Goal: Task Accomplishment & Management: Manage account settings

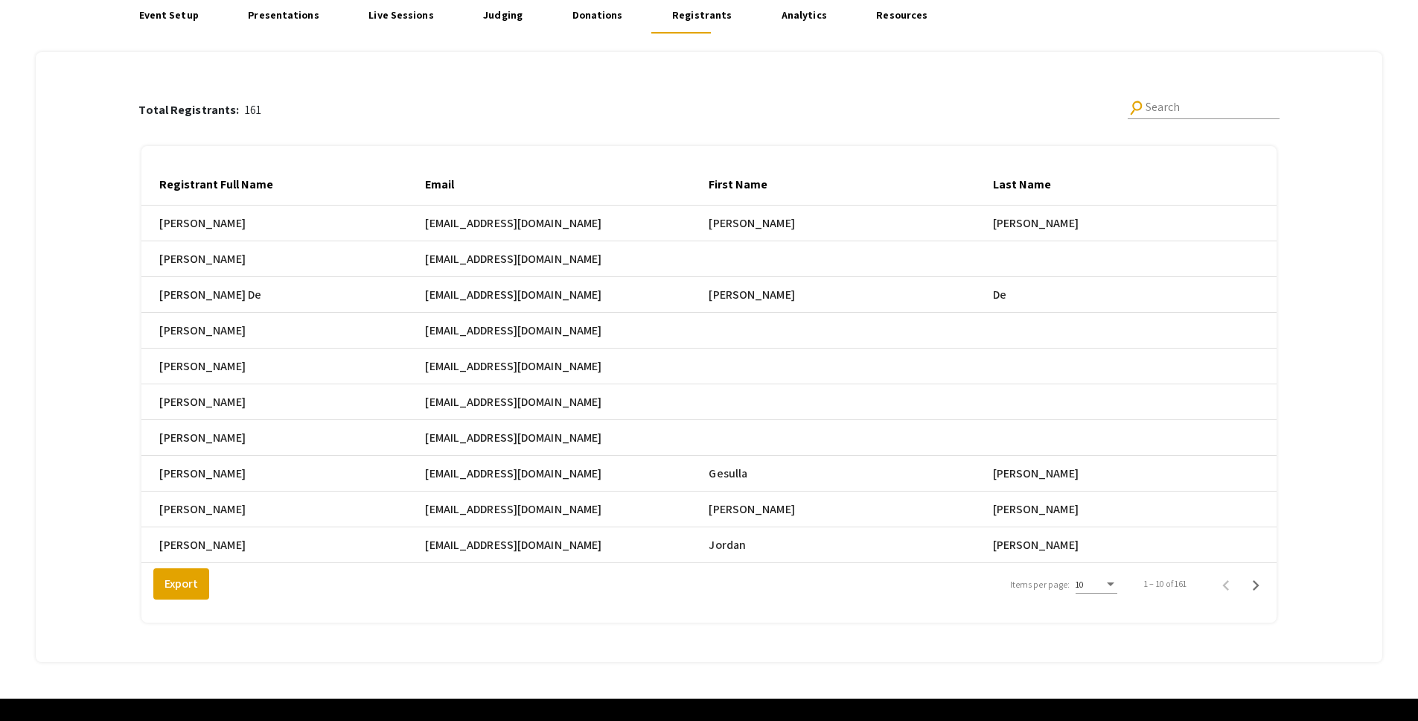
click at [1094, 593] on div "10" at bounding box center [1097, 580] width 42 height 25
click at [1099, 627] on span "25" at bounding box center [1105, 622] width 42 height 27
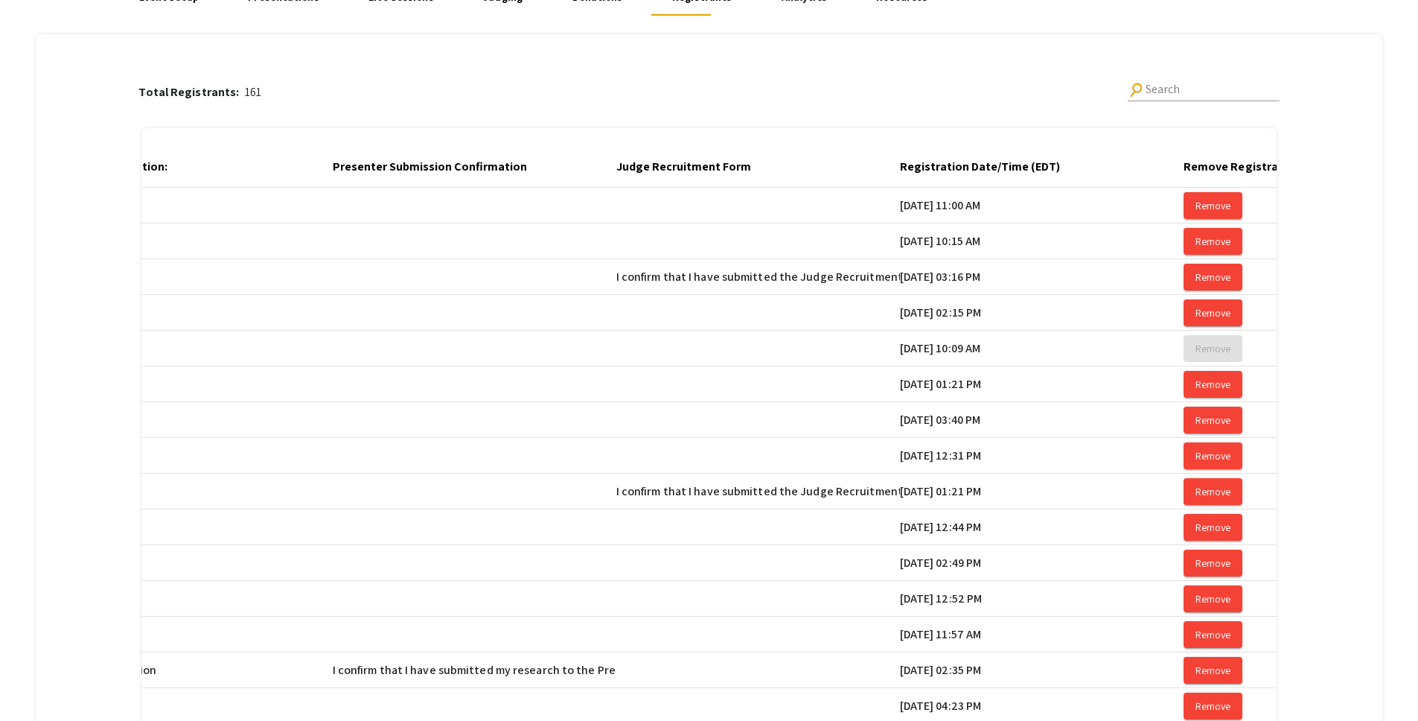
scroll to position [0, 2376]
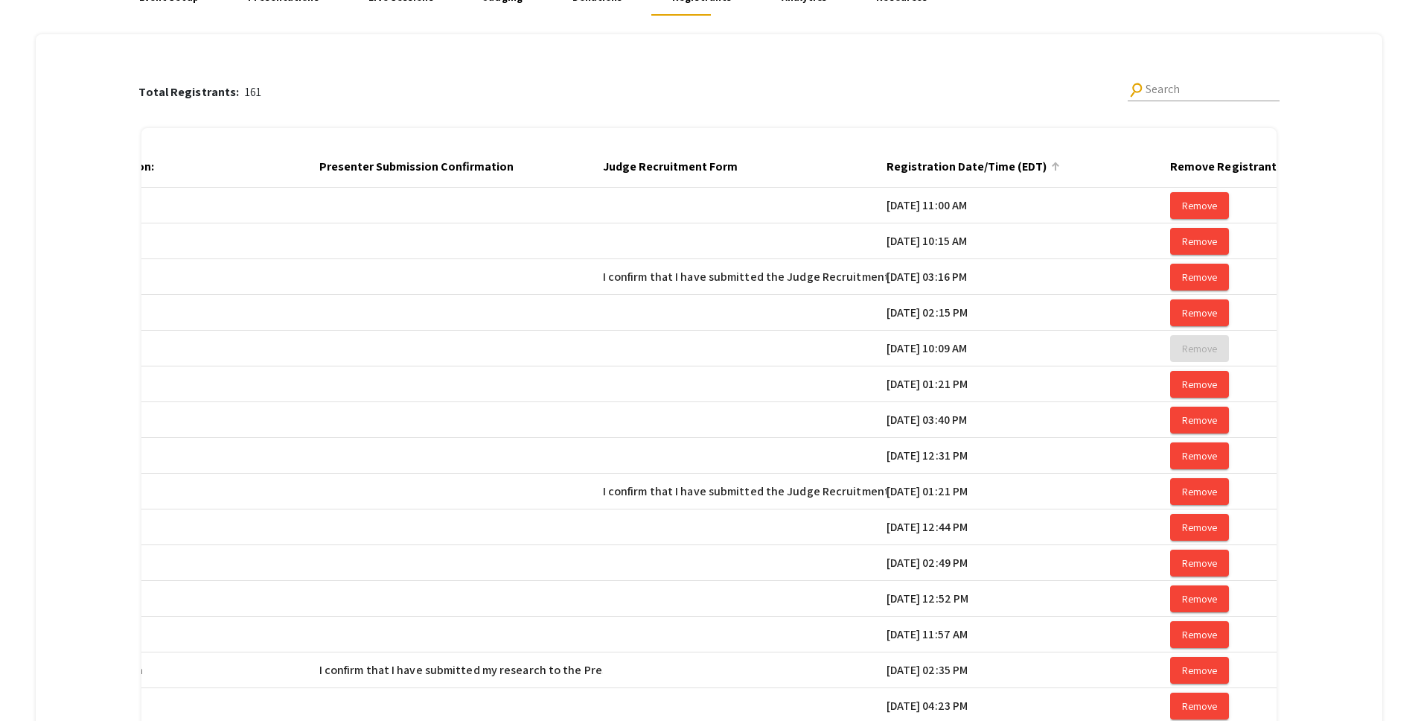
click at [1059, 165] on div at bounding box center [1057, 164] width 4 height 4
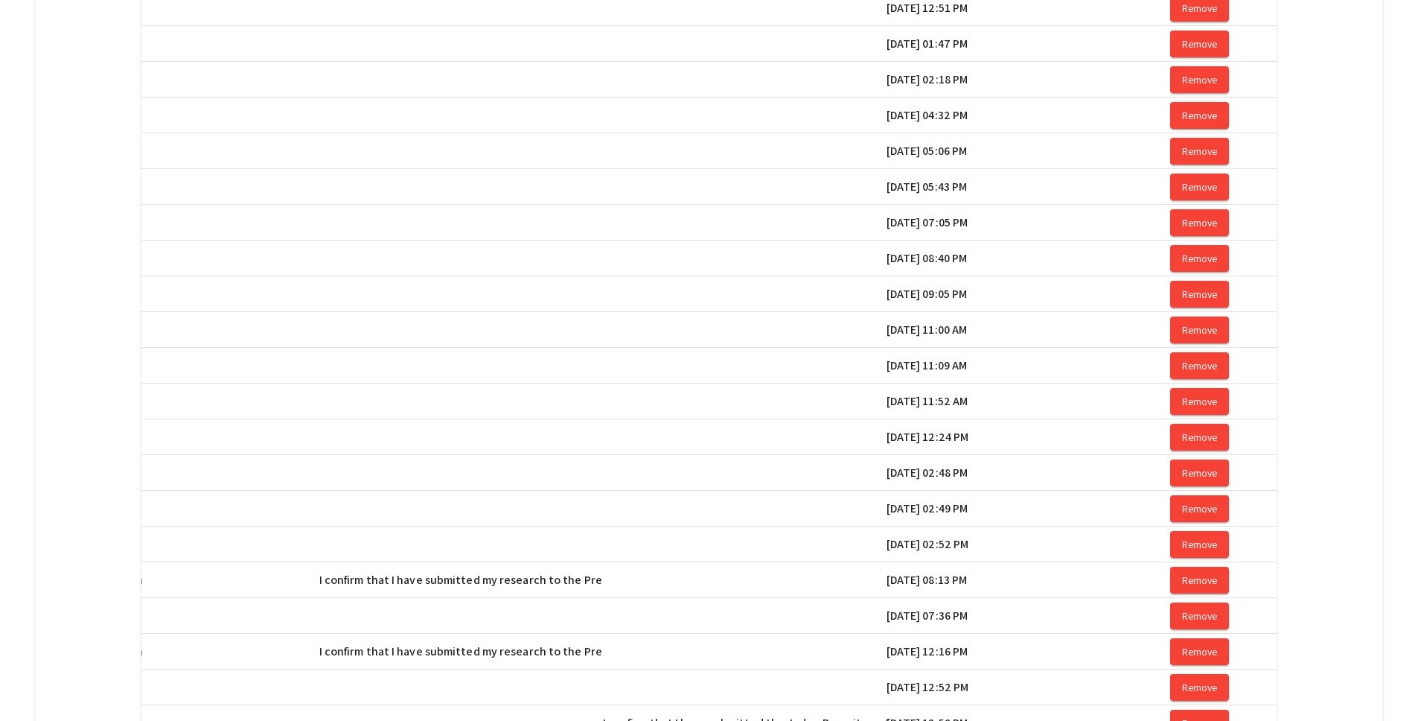
scroll to position [706, 0]
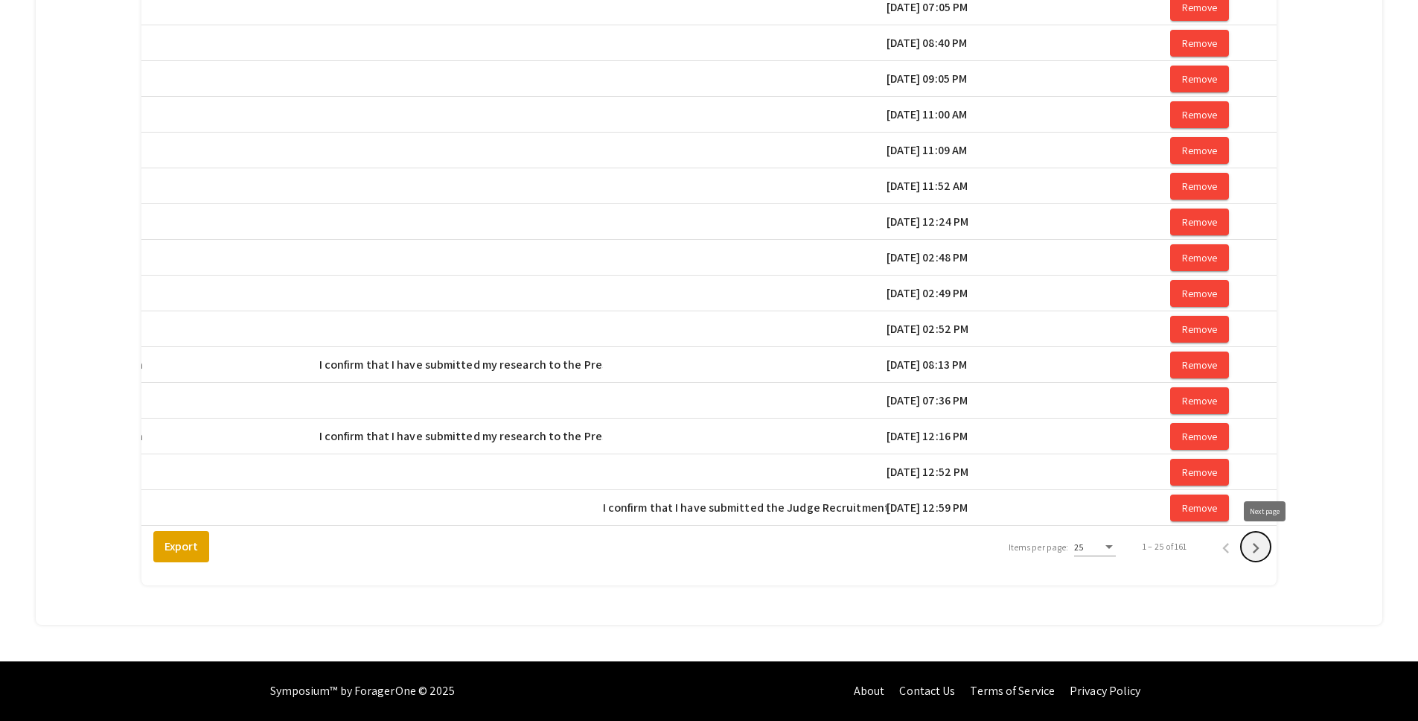
click at [1260, 547] on icon "Next page" at bounding box center [1256, 548] width 7 height 10
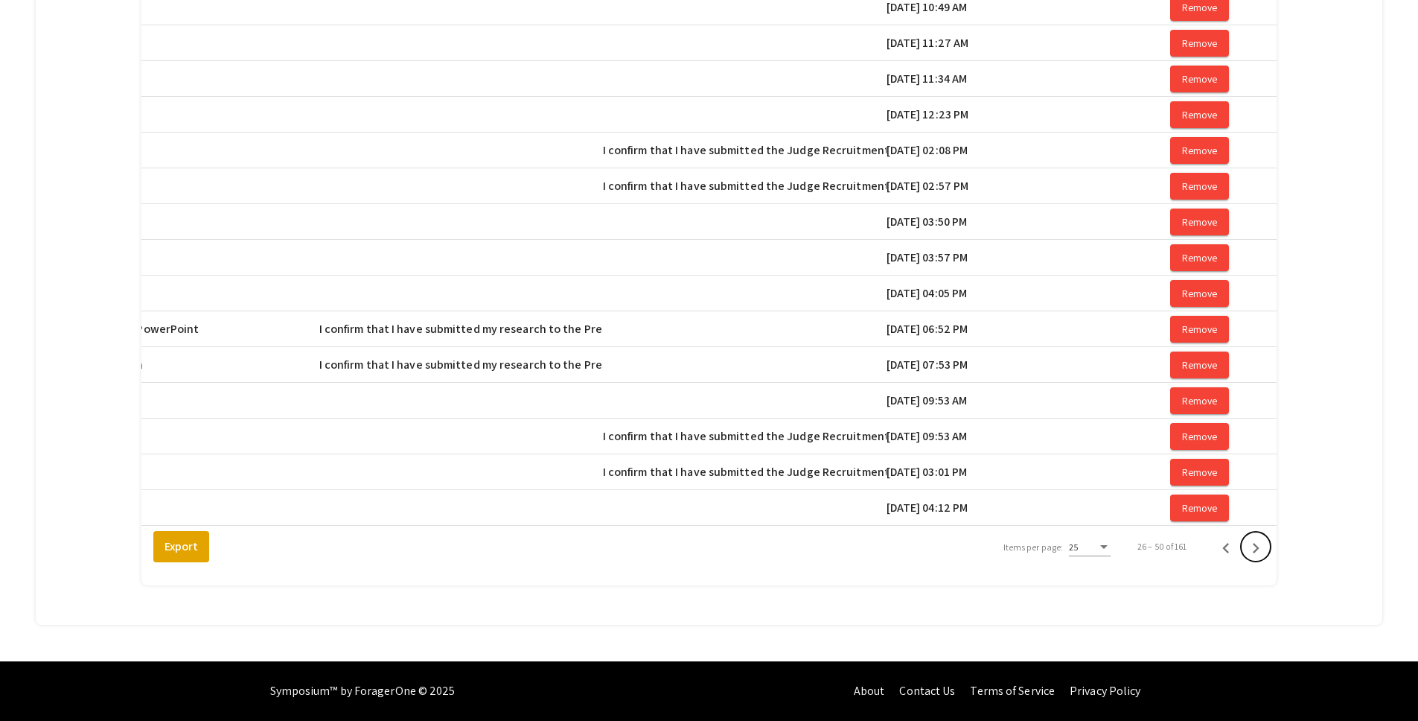
click at [1260, 547] on icon "Next page" at bounding box center [1256, 548] width 7 height 10
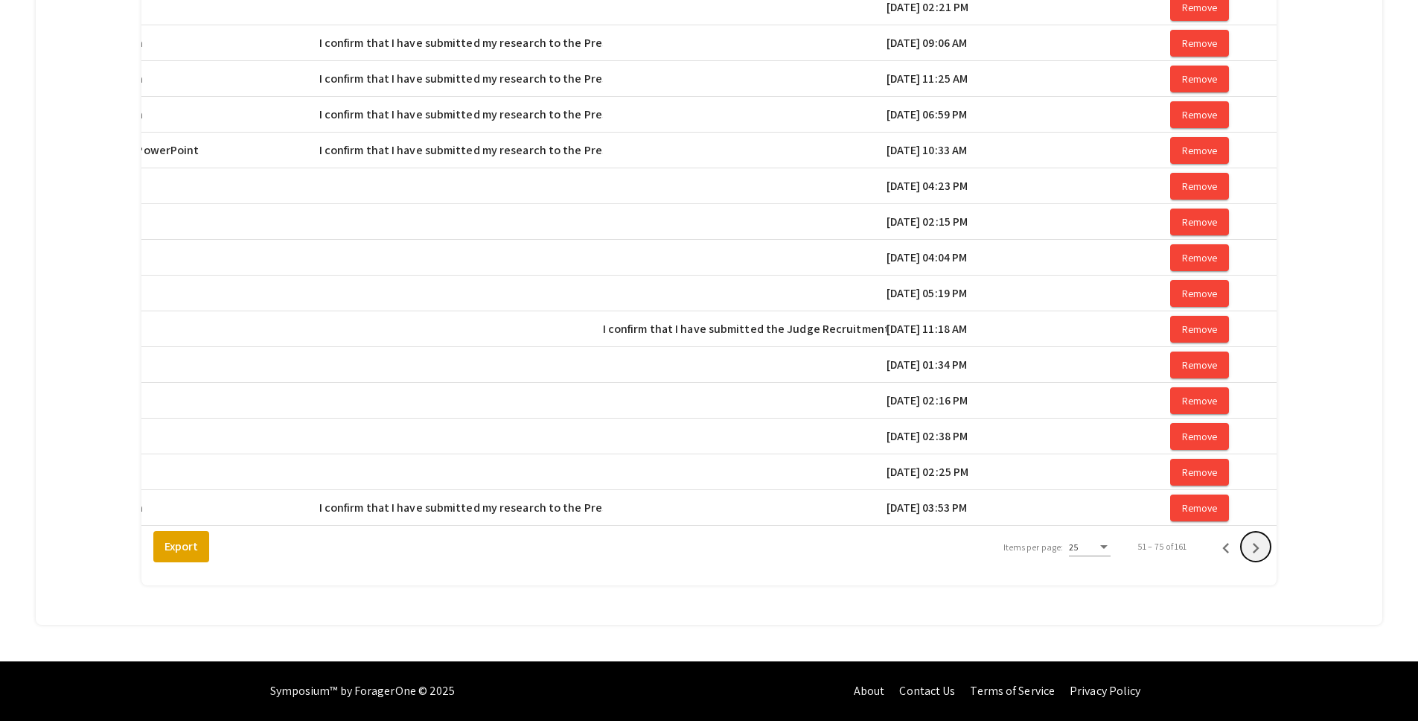
click at [1260, 547] on icon "Next page" at bounding box center [1256, 548] width 7 height 10
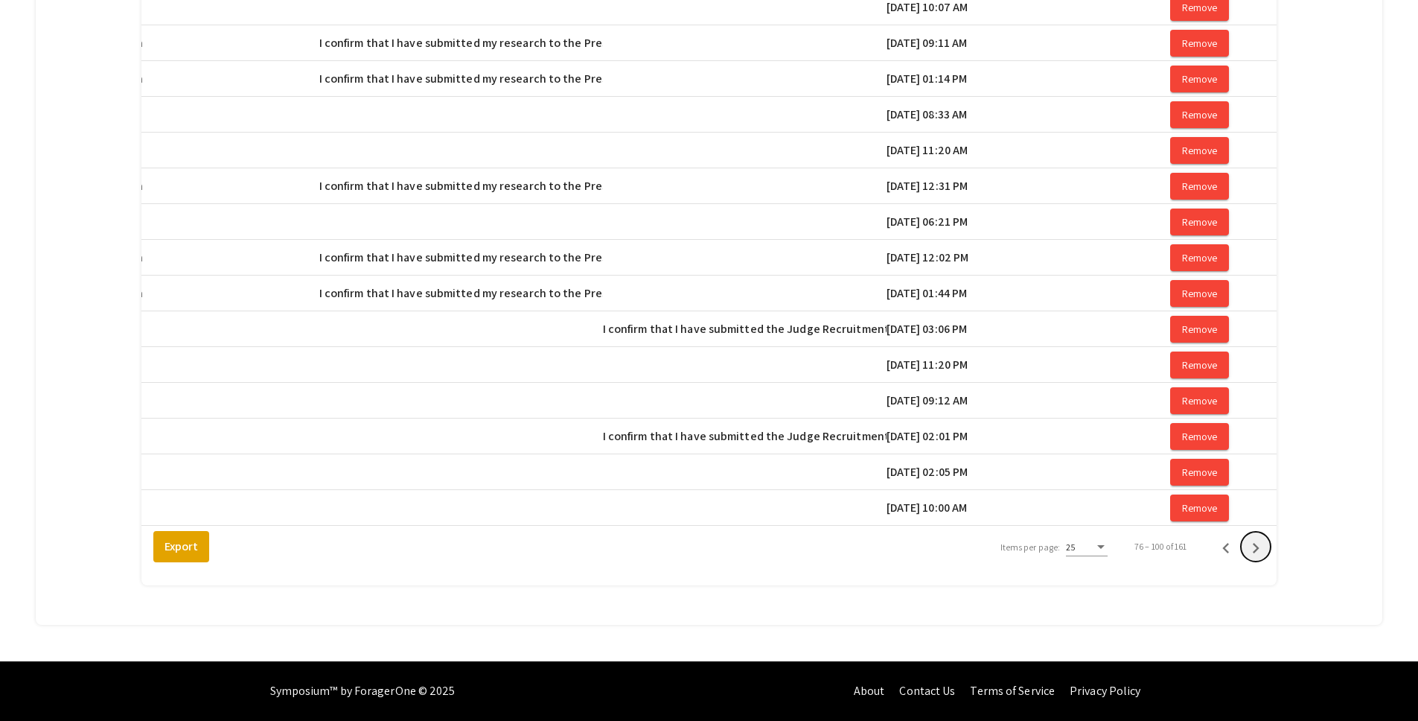
click at [1260, 547] on icon "Next page" at bounding box center [1256, 548] width 7 height 10
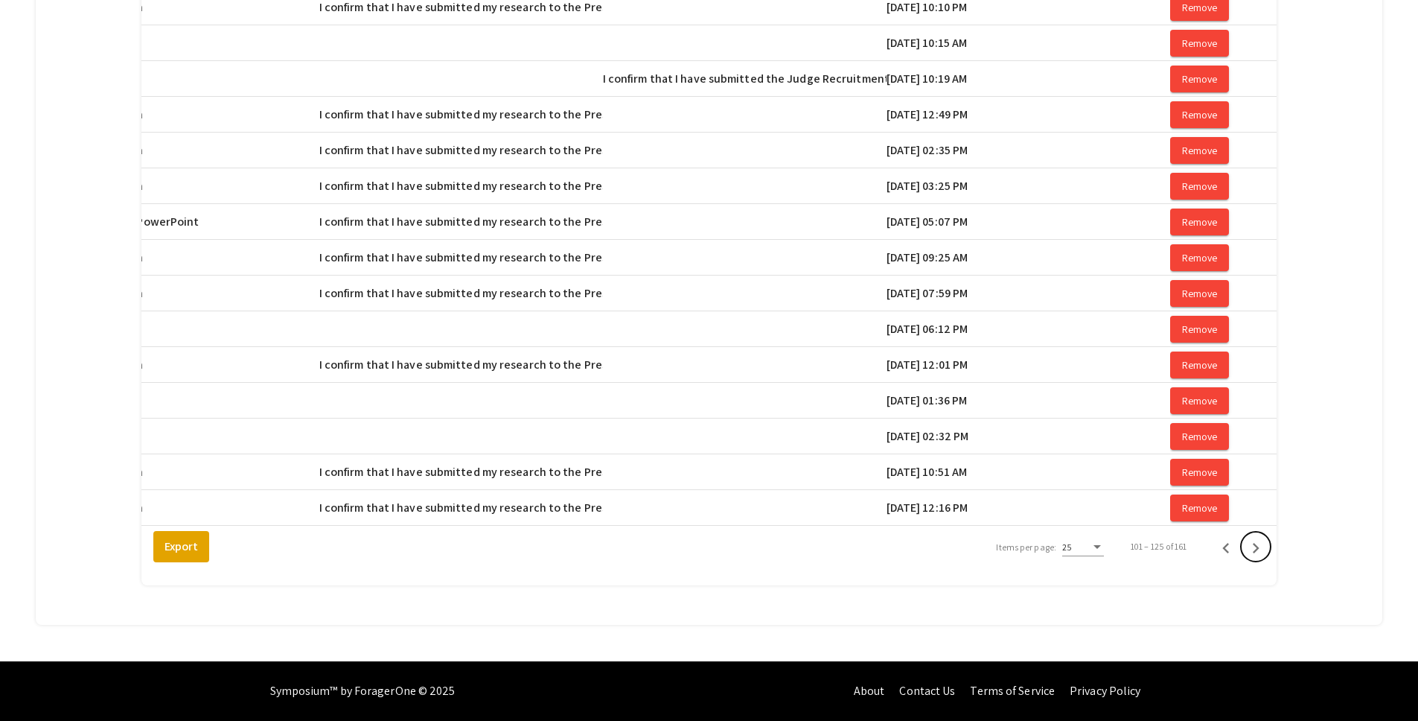
click at [1260, 547] on icon "Next page" at bounding box center [1256, 548] width 7 height 10
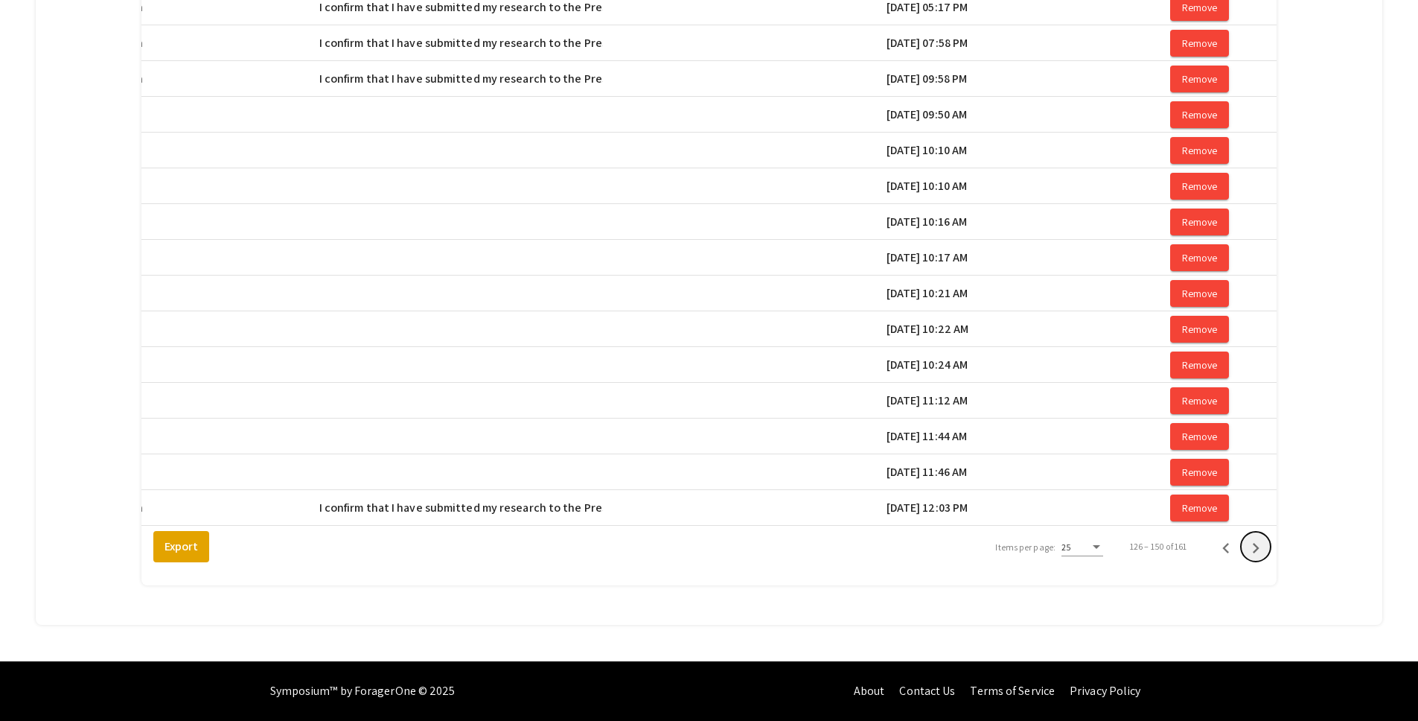
click at [1260, 547] on icon "Next page" at bounding box center [1256, 548] width 7 height 10
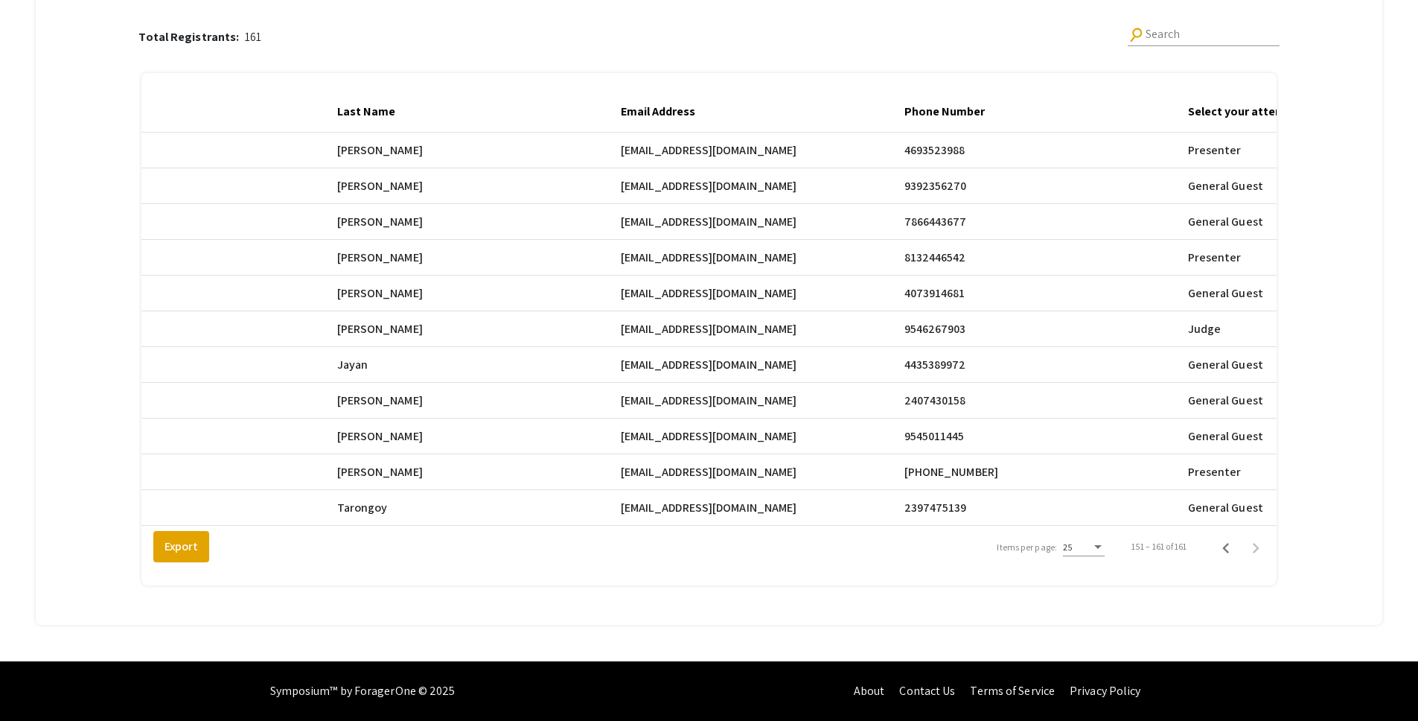
scroll to position [0, 654]
drag, startPoint x: 633, startPoint y: 462, endPoint x: 760, endPoint y: 463, distance: 127.3
click at [760, 463] on span "[EMAIL_ADDRESS][DOMAIN_NAME]" at bounding box center [710, 472] width 176 height 18
copy span "[EMAIL_ADDRESS][DOMAIN_NAME]"
click at [753, 249] on span "[EMAIL_ADDRESS][DOMAIN_NAME]" at bounding box center [710, 258] width 176 height 18
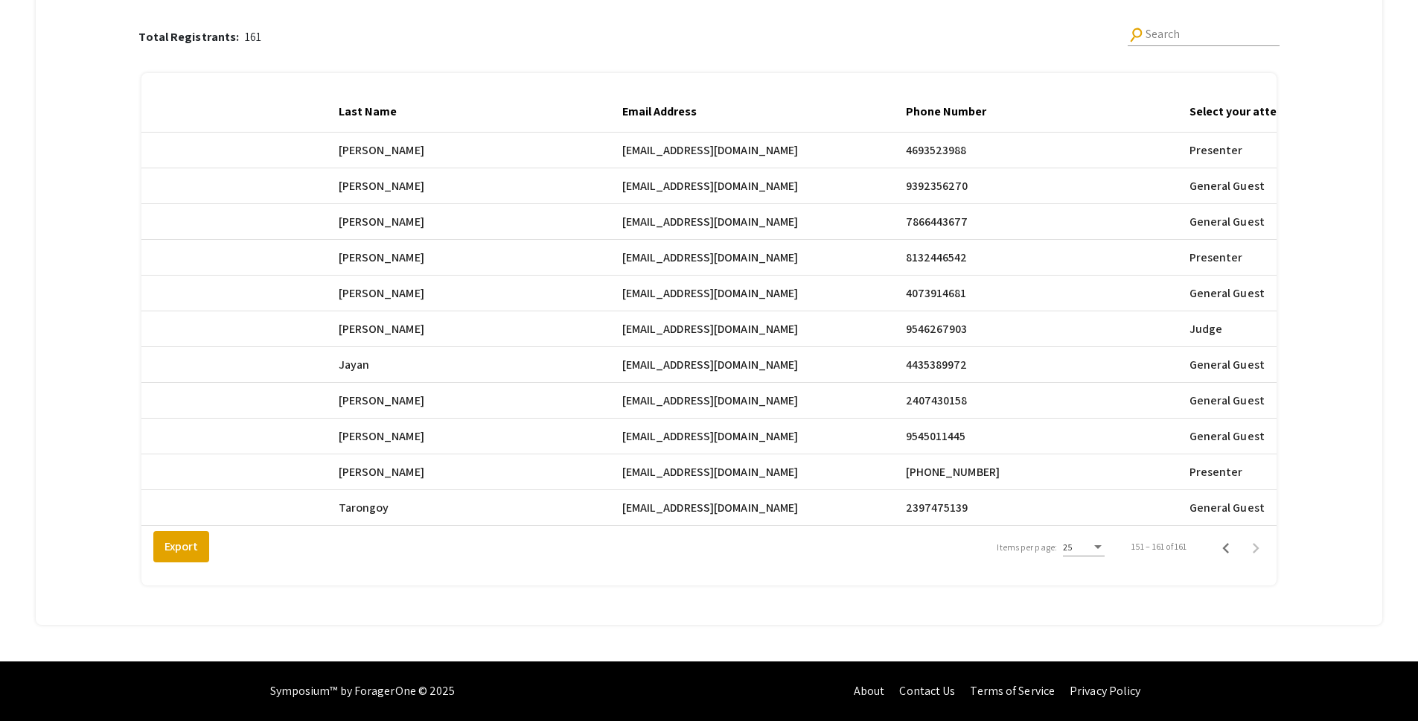
drag, startPoint x: 754, startPoint y: 249, endPoint x: 634, endPoint y: 251, distance: 119.9
click at [634, 251] on mat-cell "[EMAIL_ADDRESS][DOMAIN_NAME]" at bounding box center [764, 258] width 284 height 36
copy span "[EMAIL_ADDRESS][DOMAIN_NAME]"
